Goal: Task Accomplishment & Management: Manage account settings

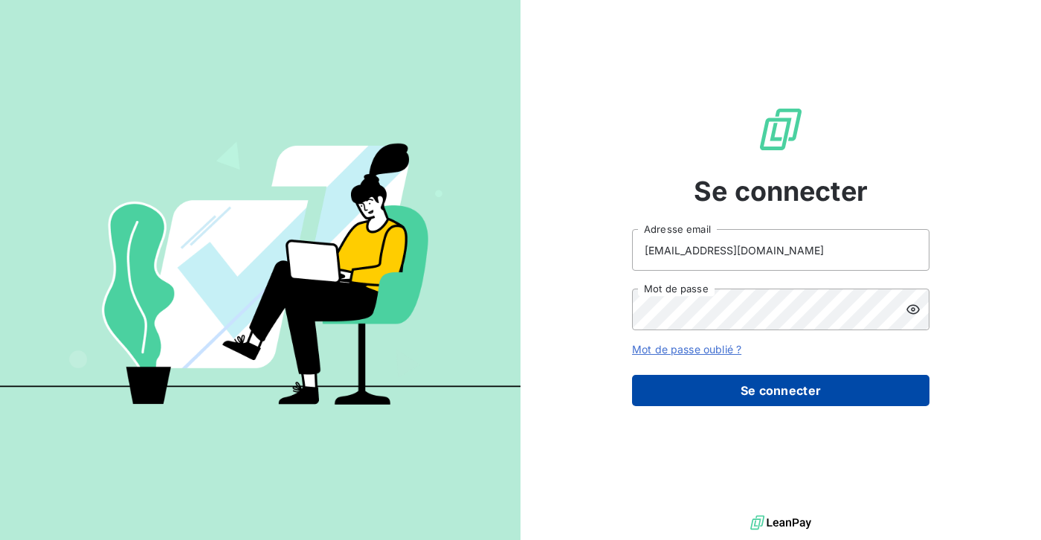
click at [676, 384] on button "Se connecter" at bounding box center [780, 390] width 297 height 31
click at [742, 387] on button "Se connecter" at bounding box center [780, 390] width 297 height 31
click at [675, 389] on button "Se connecter" at bounding box center [780, 390] width 297 height 31
click at [673, 392] on button "Se connecter" at bounding box center [780, 390] width 297 height 31
click at [766, 389] on button "Se connecter" at bounding box center [780, 390] width 297 height 31
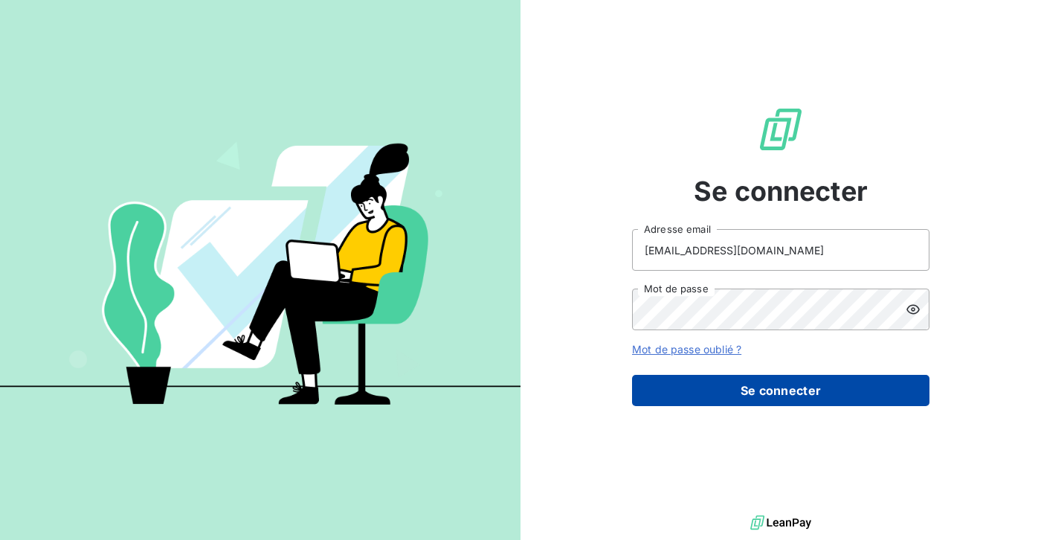
click at [766, 389] on button "Se connecter" at bounding box center [780, 390] width 297 height 31
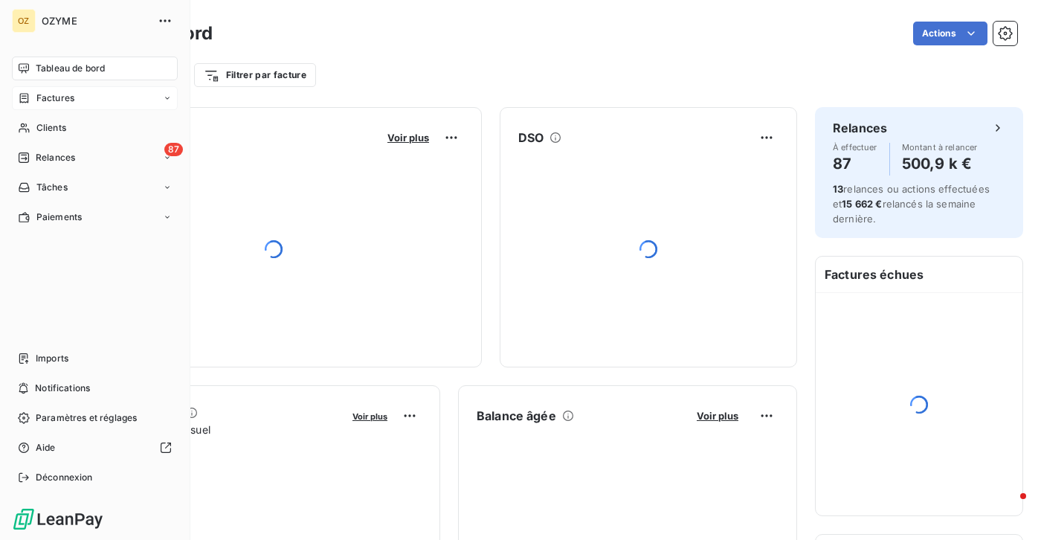
click at [43, 103] on span "Factures" at bounding box center [55, 97] width 38 height 13
click at [72, 132] on span "Factures" at bounding box center [55, 127] width 38 height 13
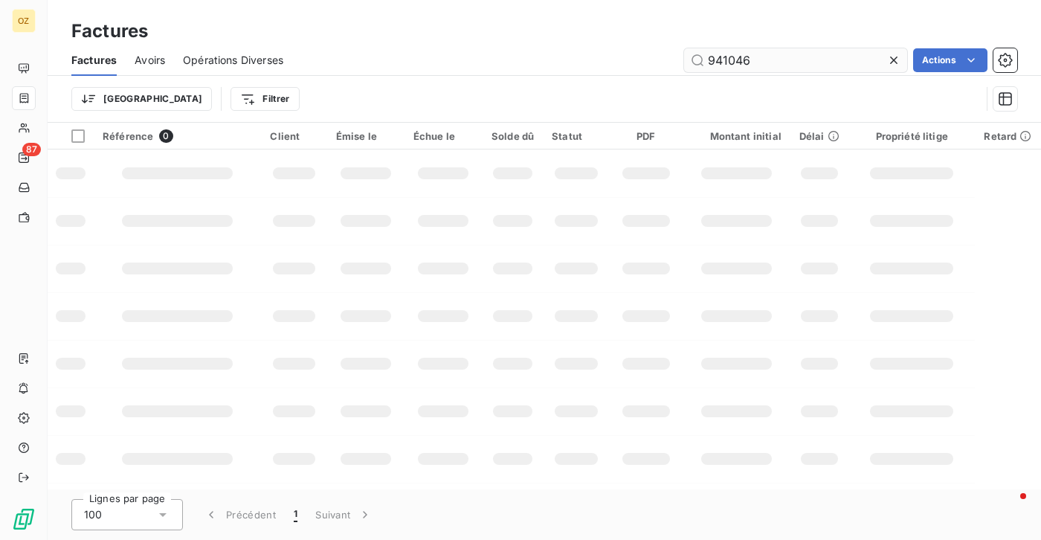
click at [748, 69] on input "941046" at bounding box center [795, 60] width 223 height 24
